Goal: Task Accomplishment & Management: Manage account settings

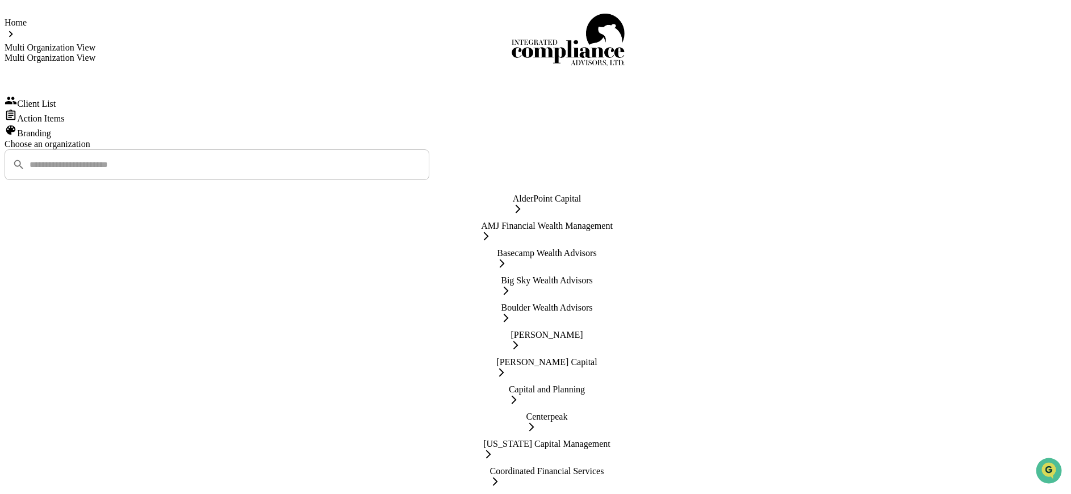
click at [99, 124] on div "Action Items" at bounding box center [536, 116] width 1062 height 15
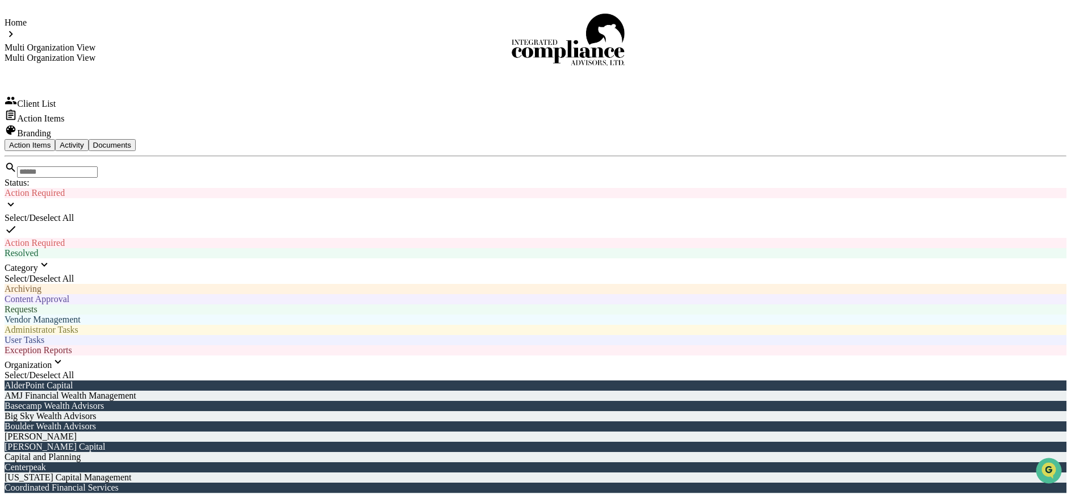
click at [561, 258] on div "Category" at bounding box center [536, 265] width 1062 height 15
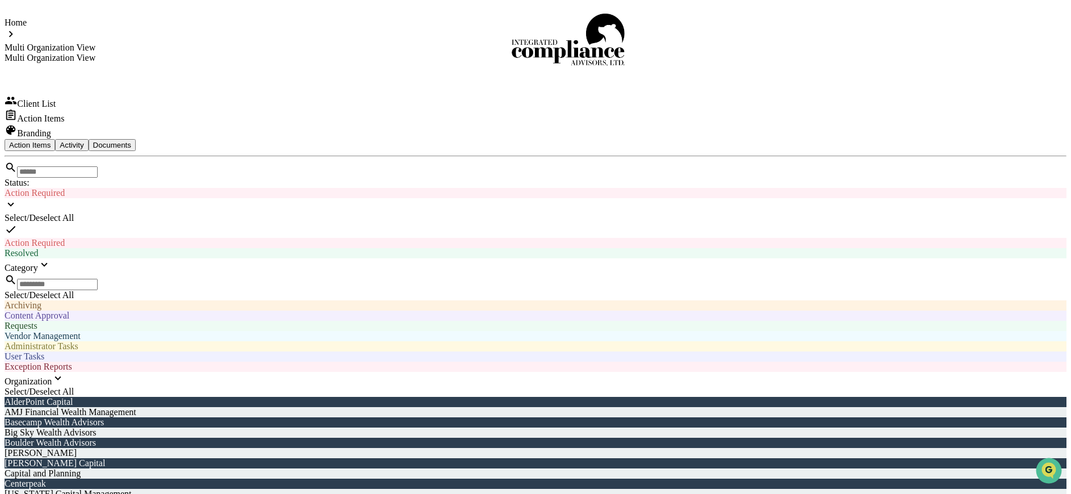
click at [531, 311] on div at bounding box center [536, 311] width 1062 height 0
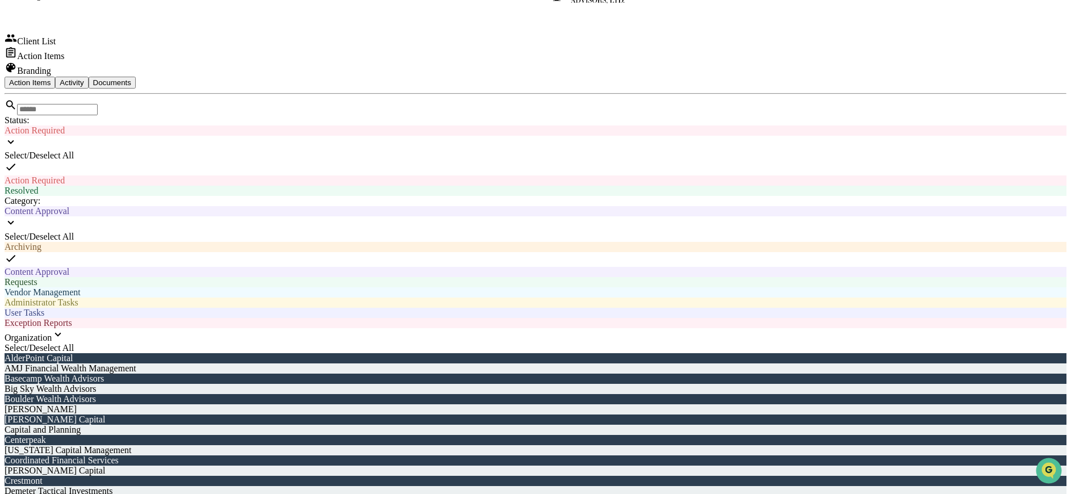
scroll to position [60, 0]
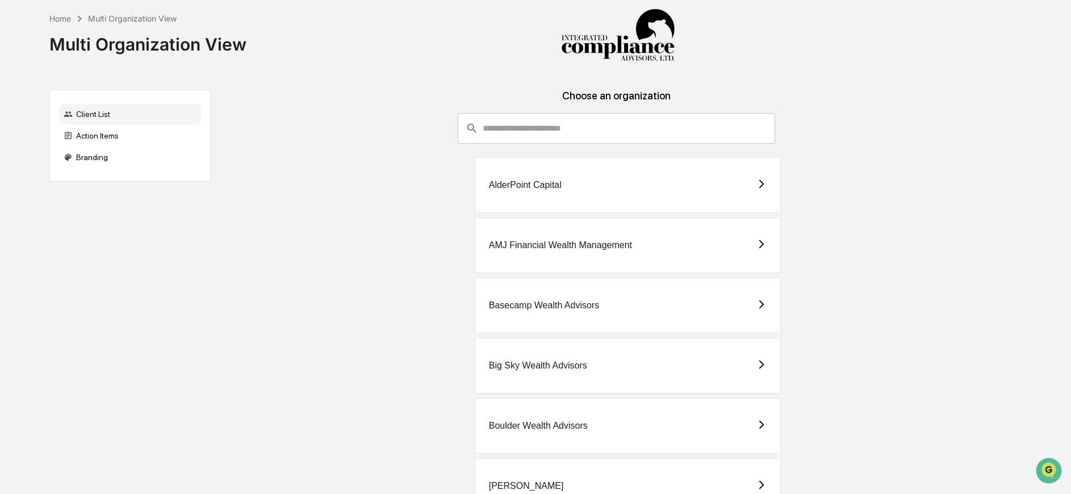
click at [535, 304] on div "Basecamp Wealth Advisors" at bounding box center [544, 305] width 110 height 10
